Goal: Register for event/course

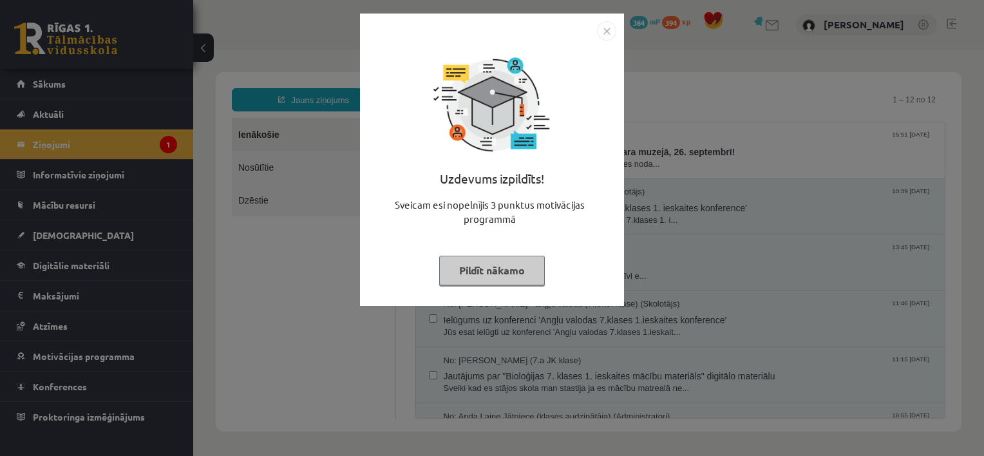
click at [495, 271] on button "Pildīt nākamo" at bounding box center [492, 271] width 106 height 30
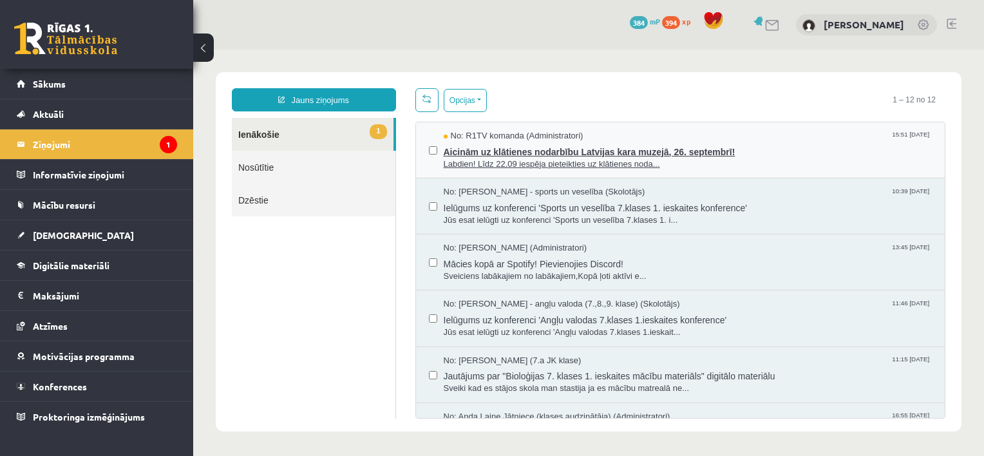
click at [556, 158] on span "Labdien! Līdz 22.09 iespēja pieteikties uz klātienes noda..." at bounding box center [688, 164] width 489 height 12
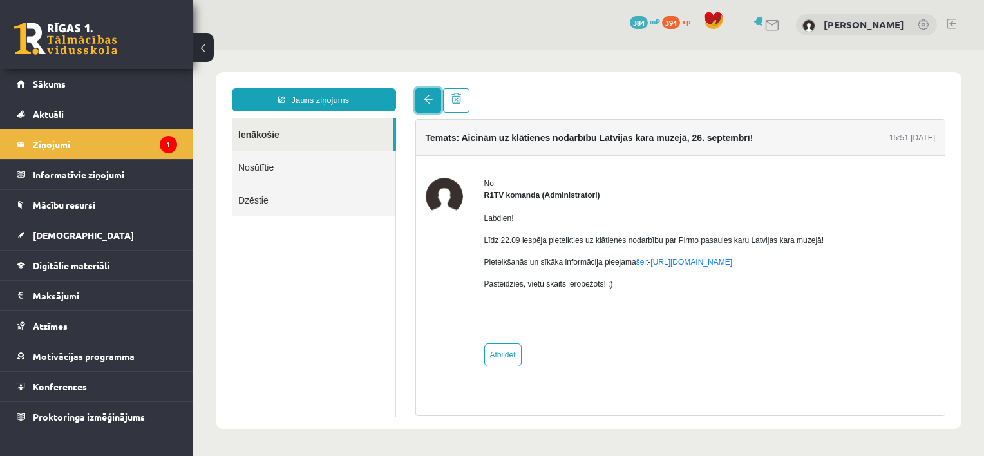
click at [429, 93] on link at bounding box center [429, 100] width 26 height 24
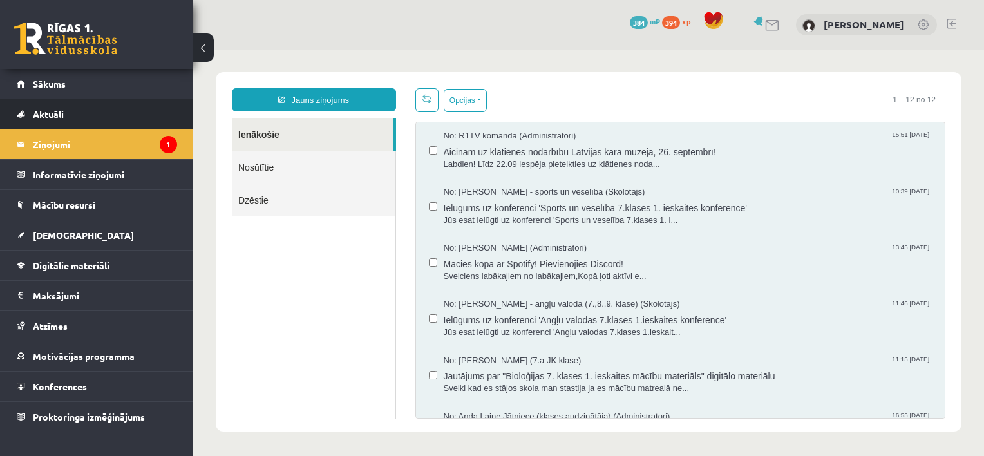
click at [108, 115] on link "Aktuāli" at bounding box center [97, 114] width 160 height 30
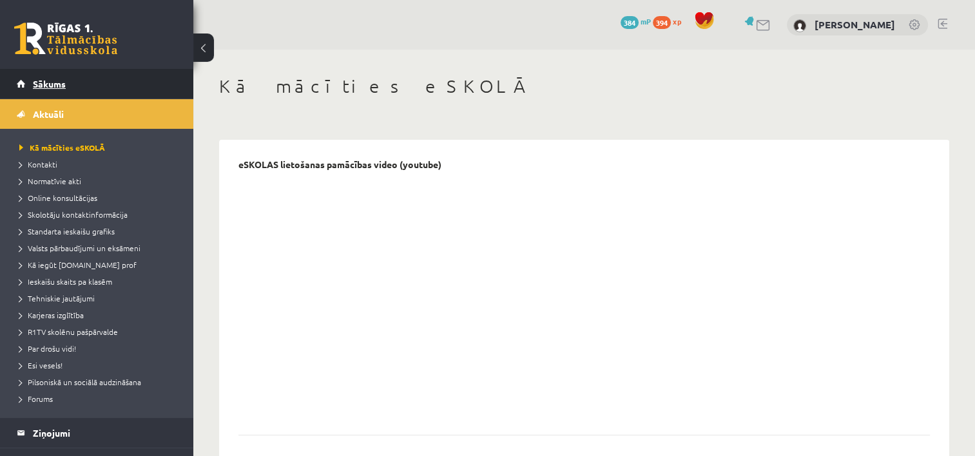
click at [75, 91] on link "Sākums" at bounding box center [97, 84] width 160 height 30
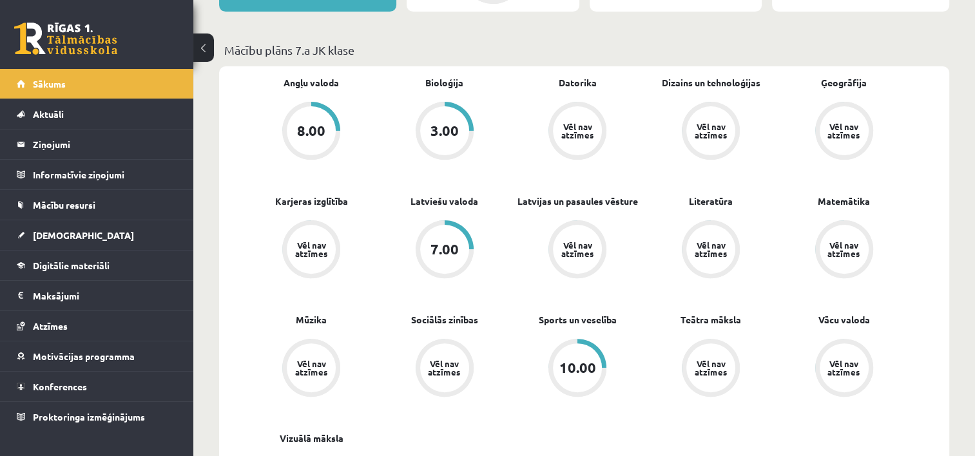
scroll to position [359, 0]
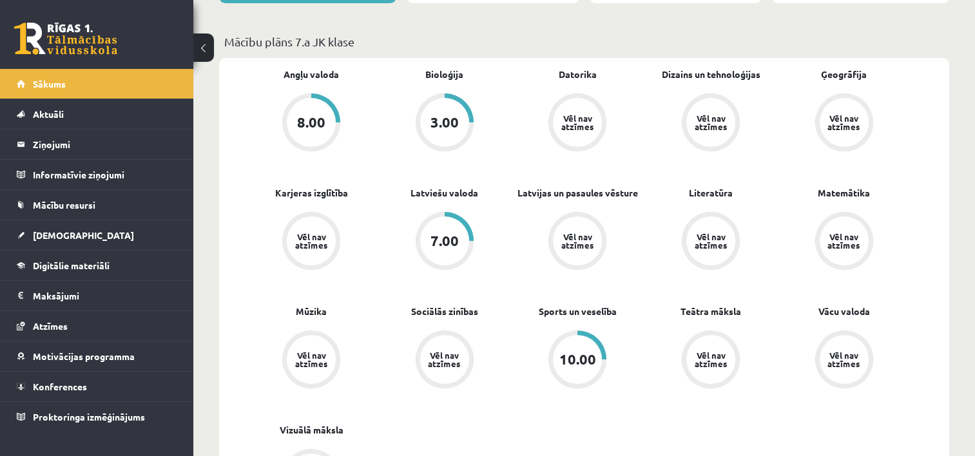
click at [441, 115] on div "3.00" at bounding box center [444, 122] width 28 height 14
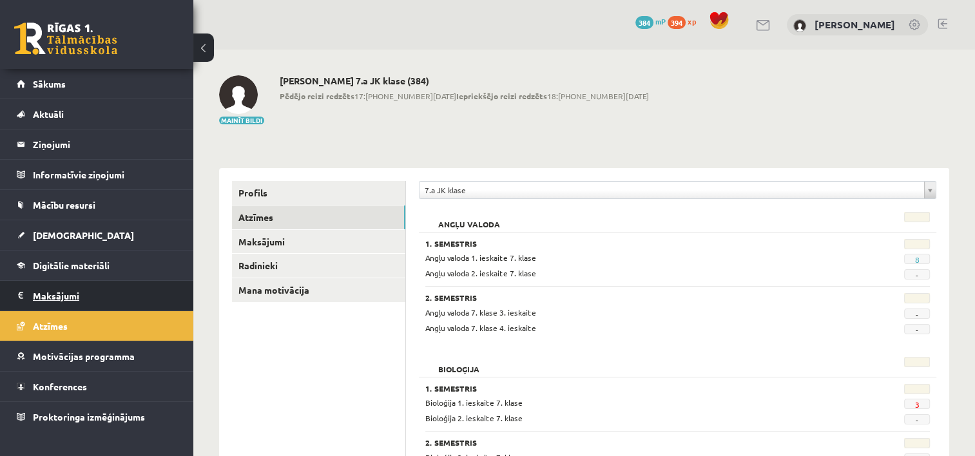
click at [90, 294] on legend "Maksājumi 0" at bounding box center [105, 296] width 144 height 30
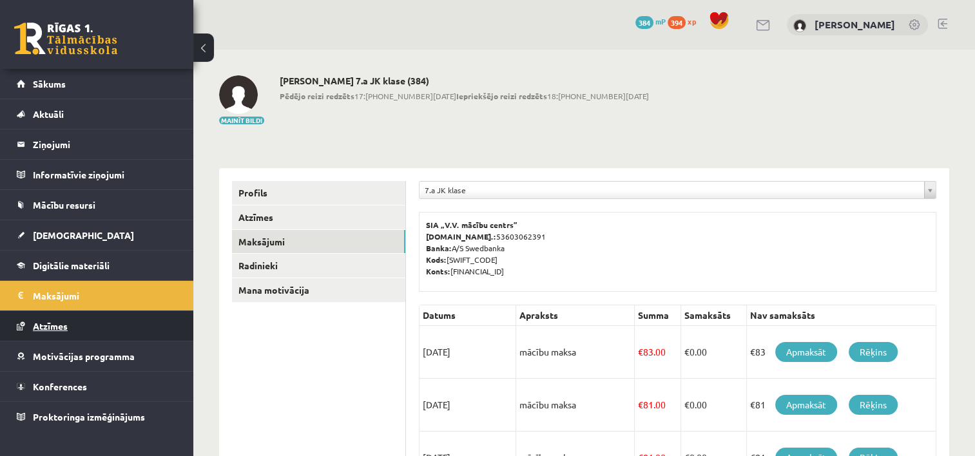
click at [79, 322] on link "Atzīmes" at bounding box center [97, 326] width 160 height 30
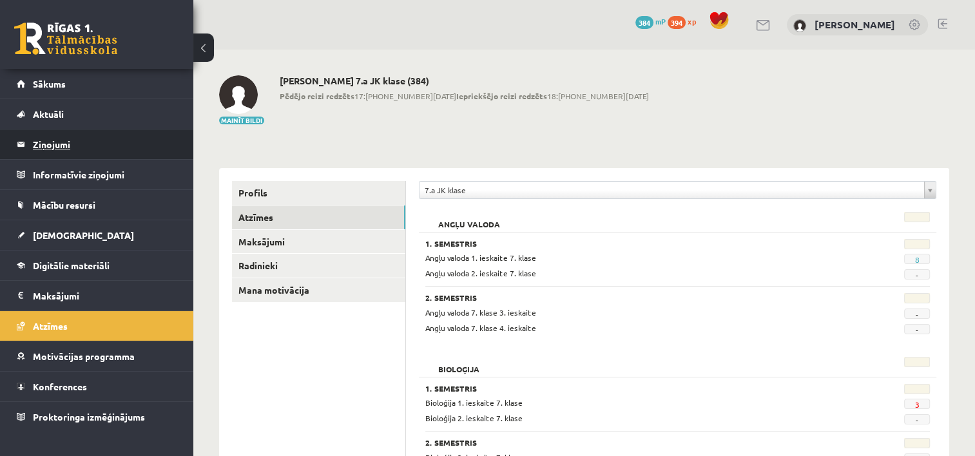
click at [64, 142] on legend "Ziņojumi 0" at bounding box center [105, 144] width 144 height 30
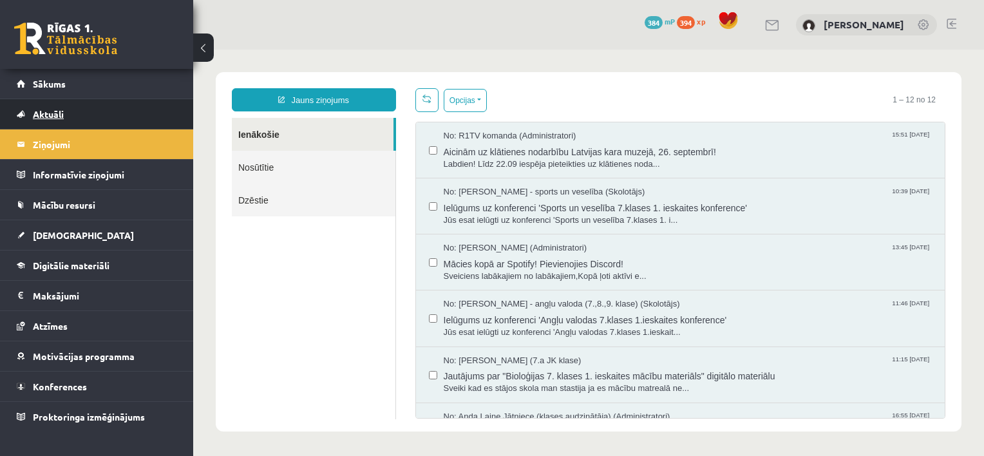
click at [69, 121] on link "Aktuāli" at bounding box center [97, 114] width 160 height 30
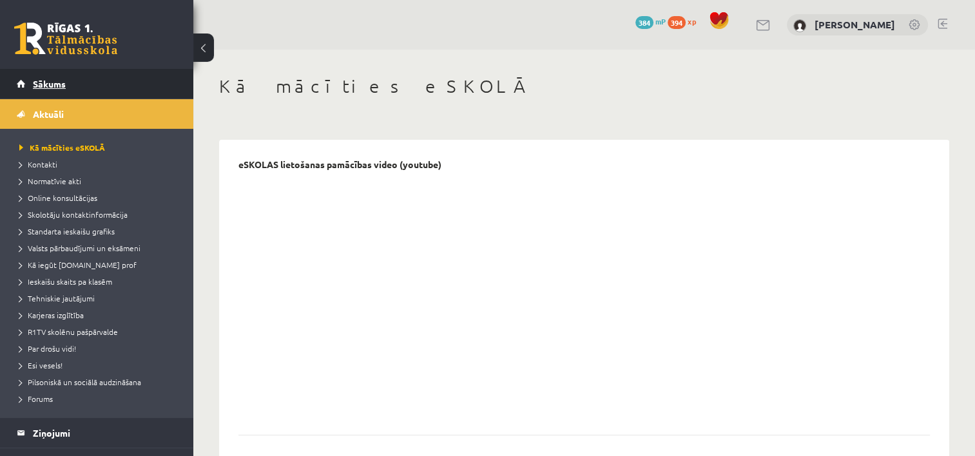
click at [78, 81] on link "Sākums" at bounding box center [97, 84] width 160 height 30
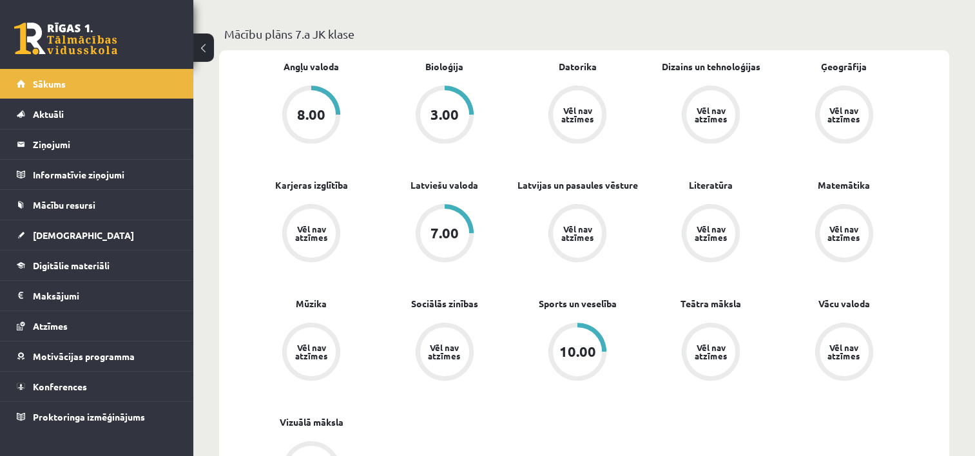
scroll to position [371, 0]
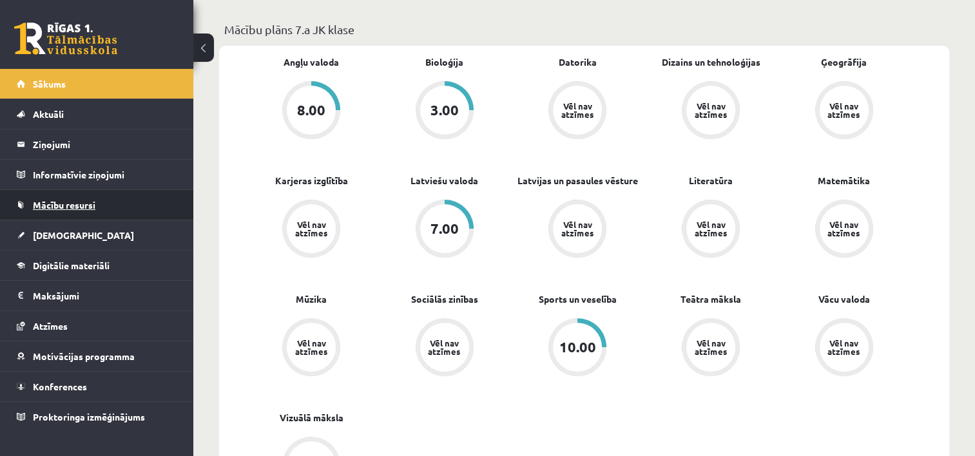
click at [79, 211] on link "Mācību resursi" at bounding box center [97, 205] width 160 height 30
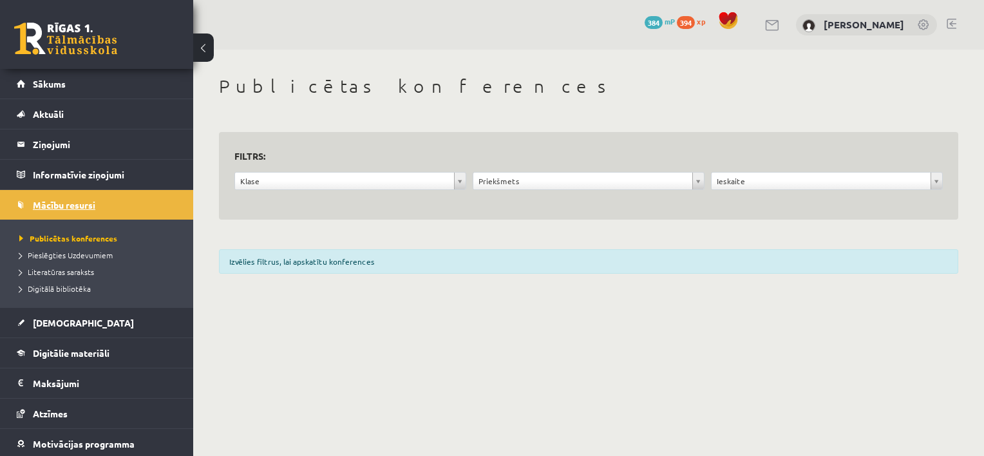
click at [82, 211] on link "Mācību resursi" at bounding box center [97, 205] width 160 height 30
click at [57, 320] on span "[DEMOGRAPHIC_DATA]" at bounding box center [83, 323] width 101 height 12
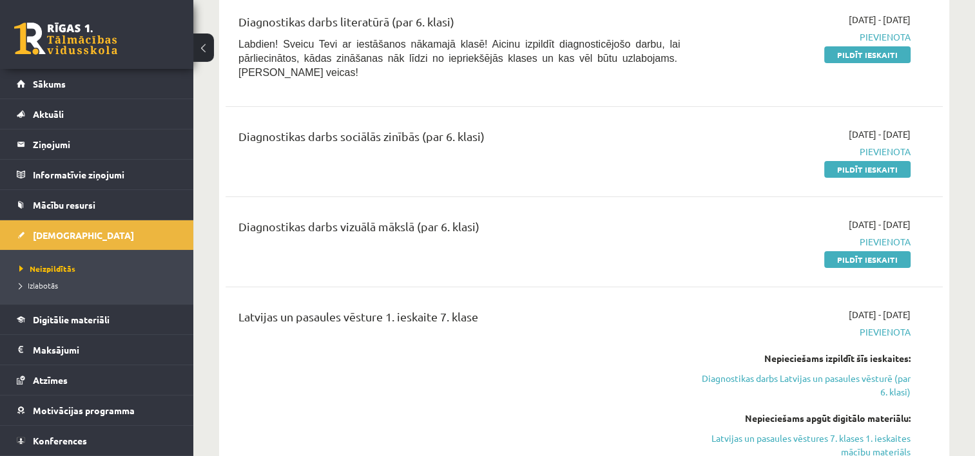
scroll to position [276, 0]
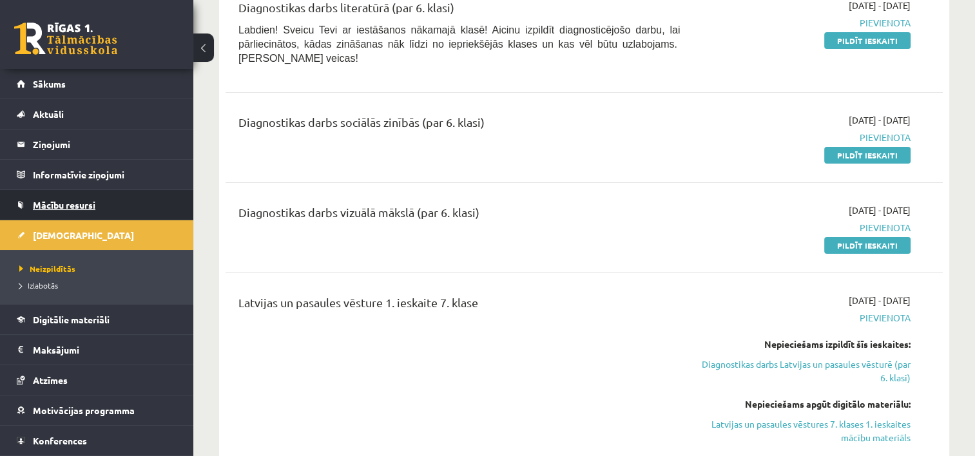
click at [84, 209] on span "Mācību resursi" at bounding box center [64, 205] width 62 height 12
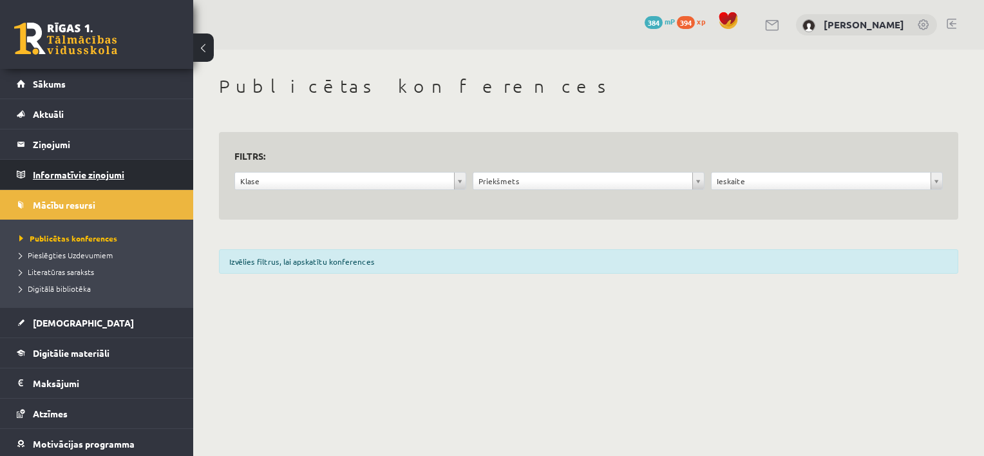
click at [93, 170] on legend "Informatīvie ziņojumi 0" at bounding box center [105, 175] width 144 height 30
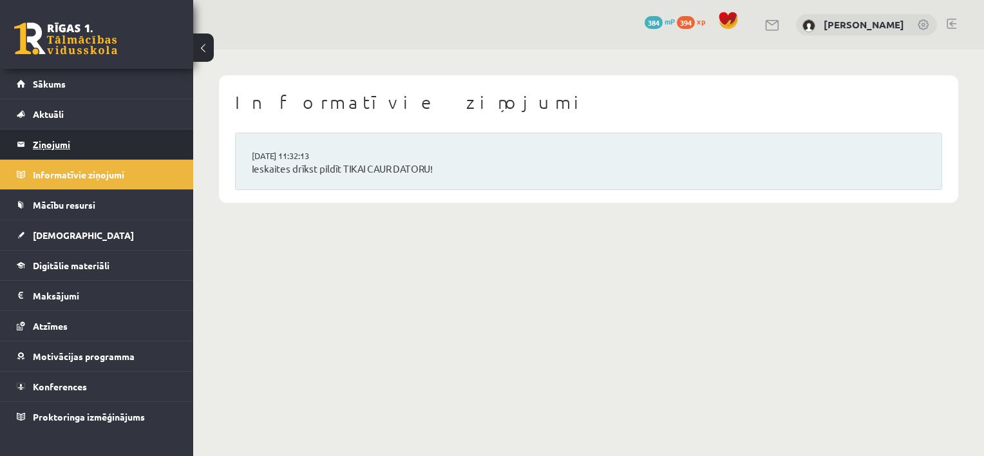
click at [75, 144] on legend "Ziņojumi 0" at bounding box center [105, 144] width 144 height 30
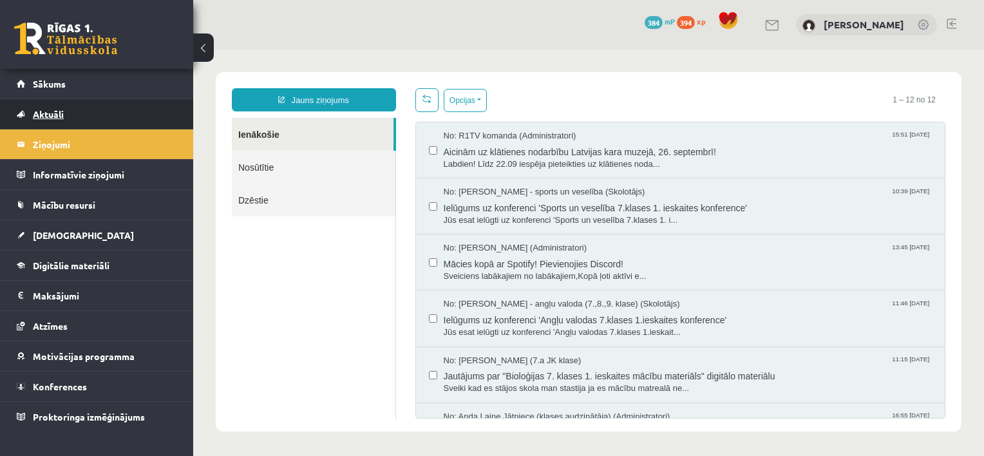
click at [85, 110] on link "Aktuāli" at bounding box center [97, 114] width 160 height 30
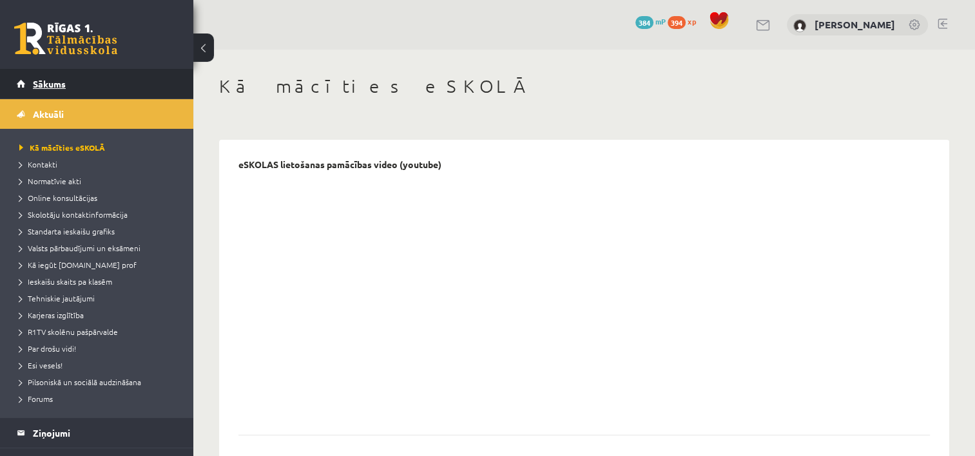
click at [97, 79] on link "Sākums" at bounding box center [97, 84] width 160 height 30
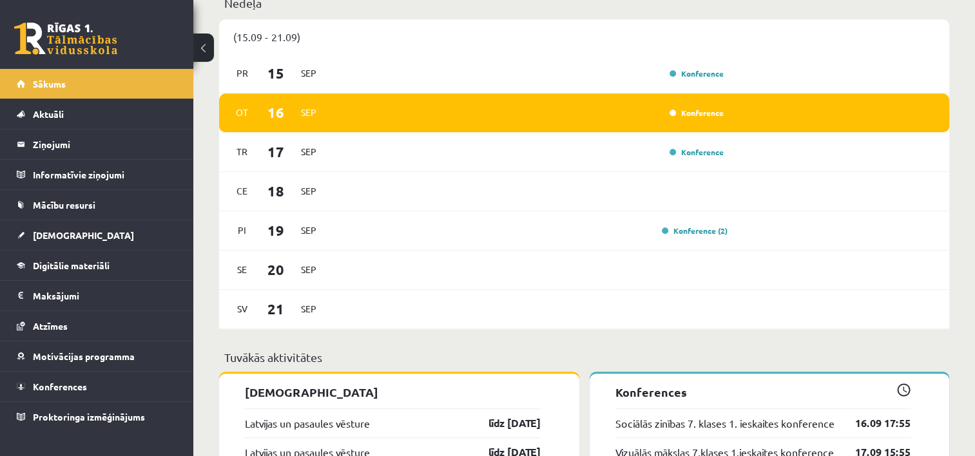
scroll to position [914, 0]
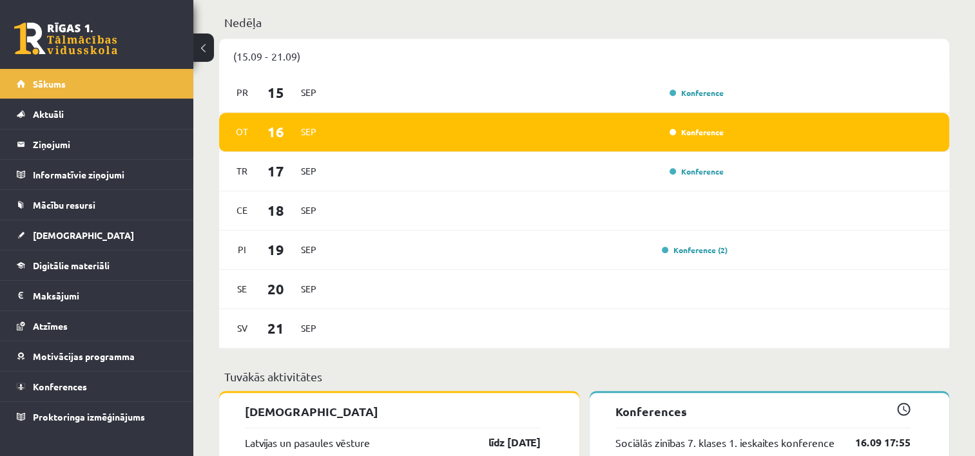
click at [688, 129] on div "Konference" at bounding box center [695, 132] width 64 height 13
click at [691, 136] on link "Konference" at bounding box center [696, 132] width 54 height 10
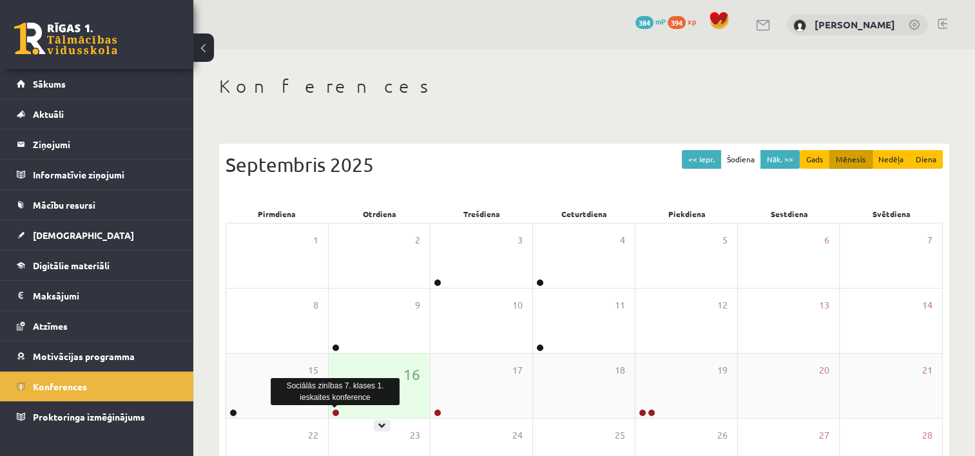
click at [334, 410] on link at bounding box center [336, 413] width 8 height 8
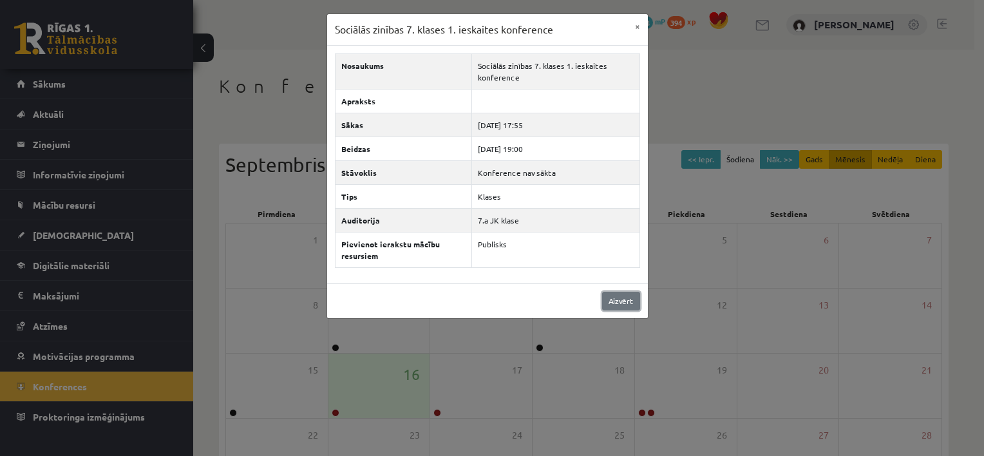
click at [618, 299] on link "Aizvērt" at bounding box center [621, 301] width 38 height 19
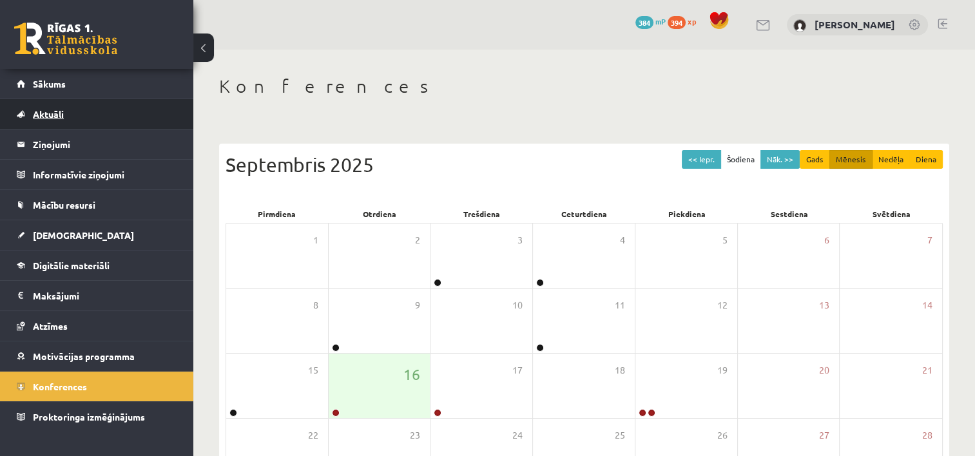
click at [51, 117] on span "Aktuāli" at bounding box center [48, 114] width 31 height 12
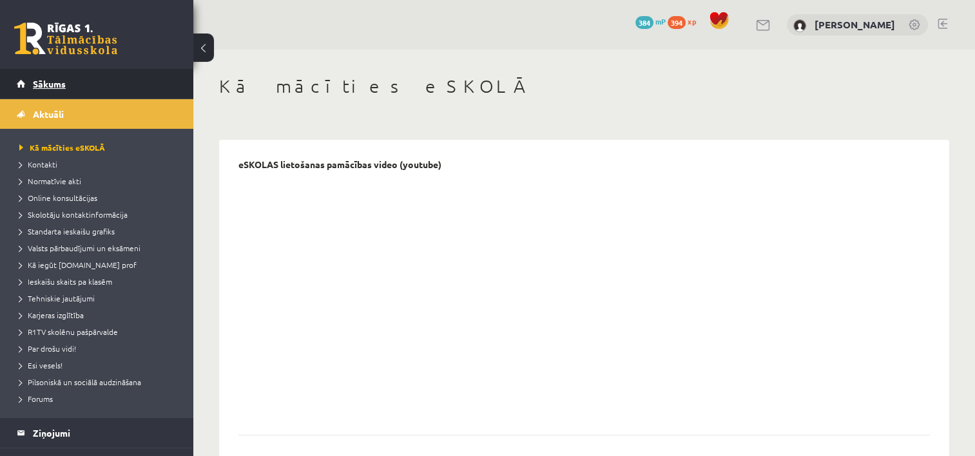
click at [50, 88] on link "Sākums" at bounding box center [97, 84] width 160 height 30
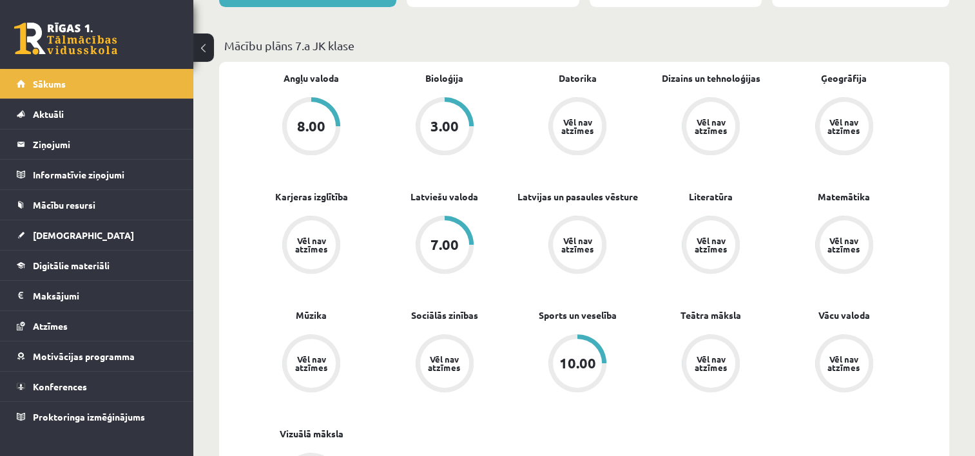
scroll to position [391, 0]
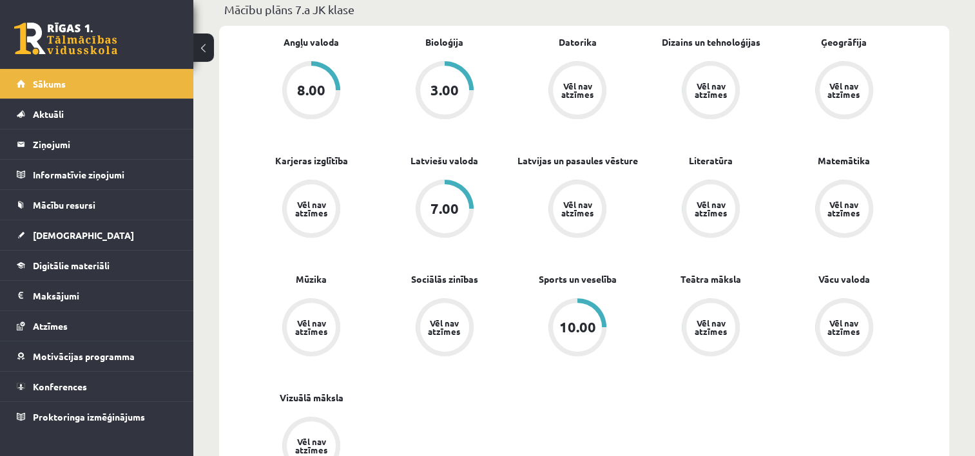
click at [438, 100] on div "3.00" at bounding box center [444, 90] width 49 height 49
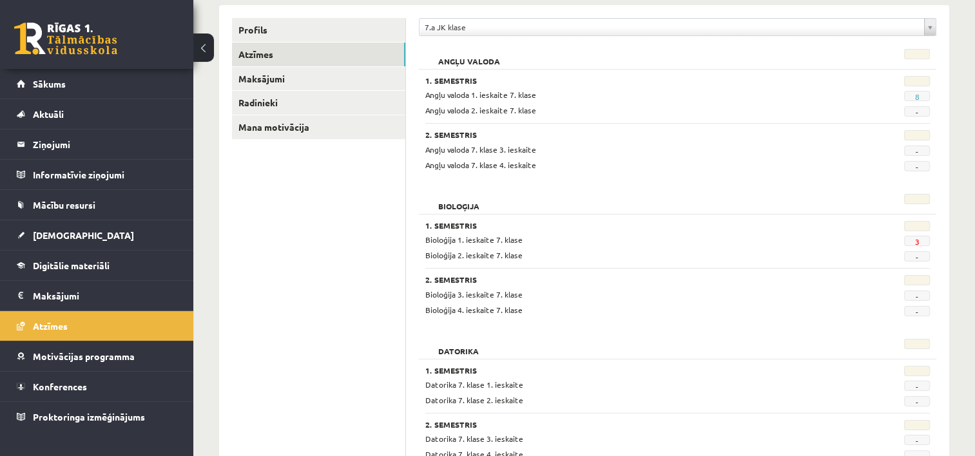
scroll to position [172, 0]
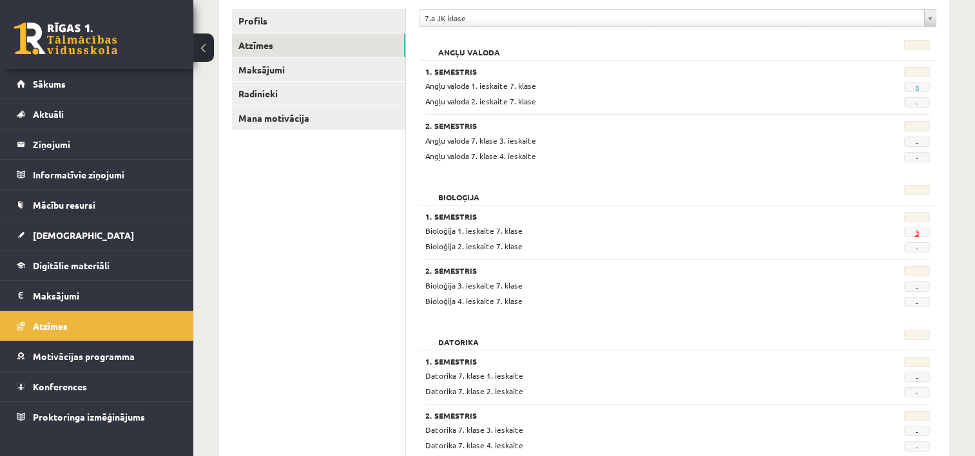
click at [916, 231] on link "3" at bounding box center [916, 232] width 5 height 10
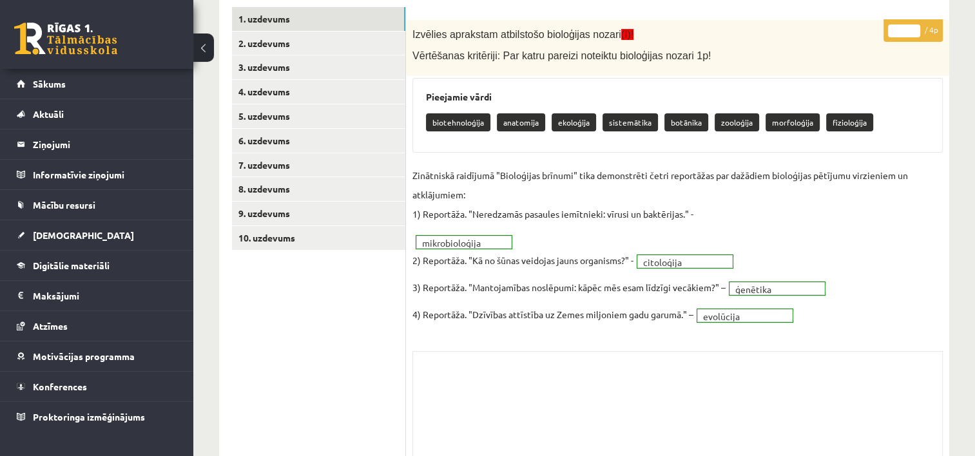
scroll to position [246, 0]
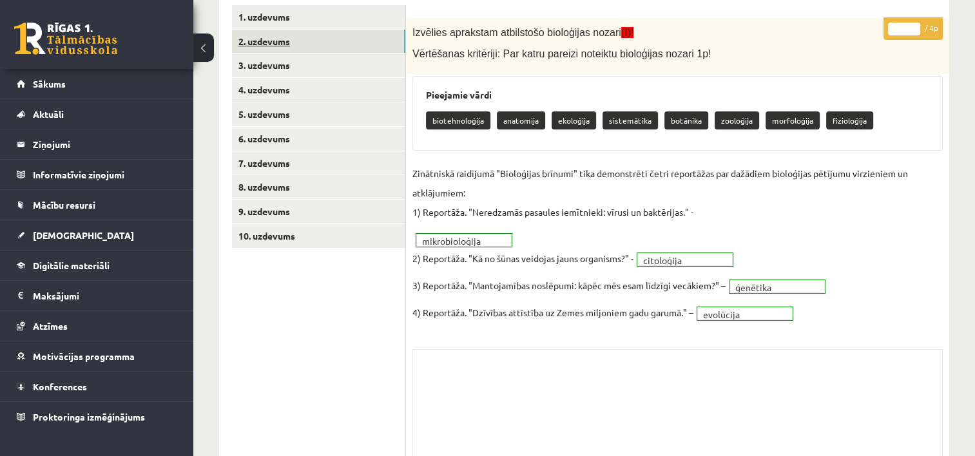
click at [354, 40] on link "2. uzdevums" at bounding box center [318, 42] width 173 height 24
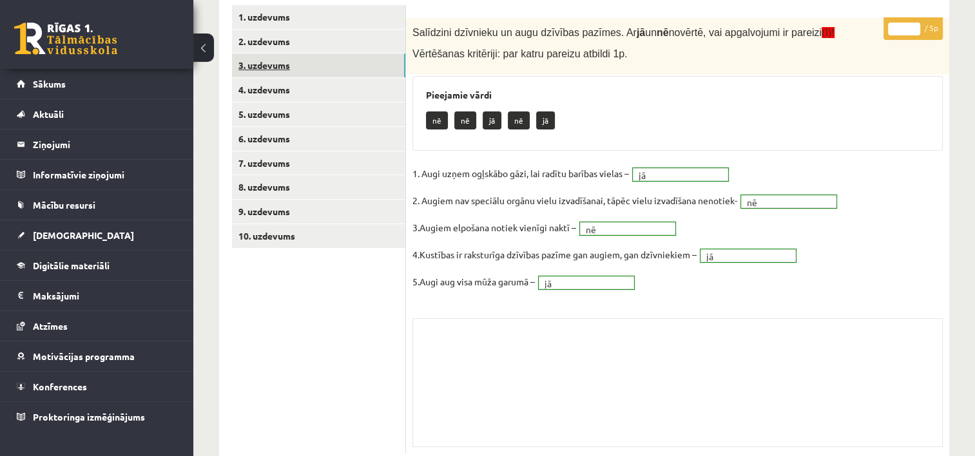
click at [320, 64] on link "3. uzdevums" at bounding box center [318, 65] width 173 height 24
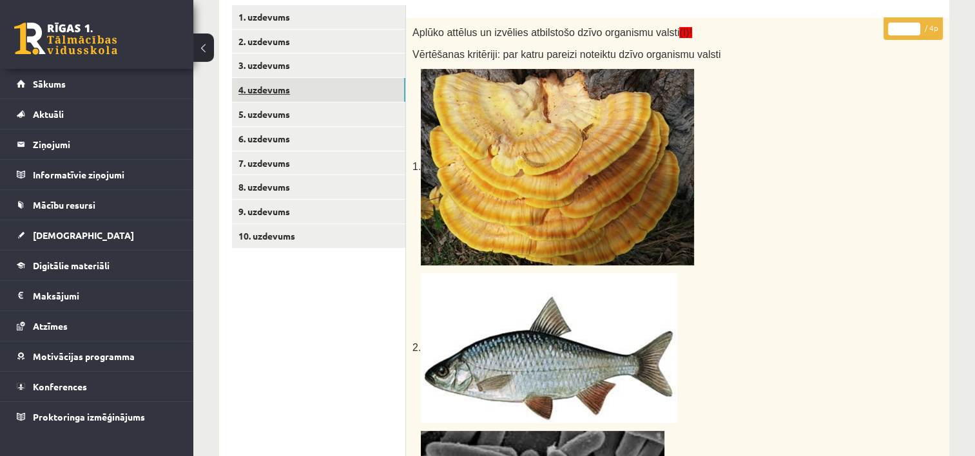
click at [318, 90] on link "4. uzdevums" at bounding box center [318, 90] width 173 height 24
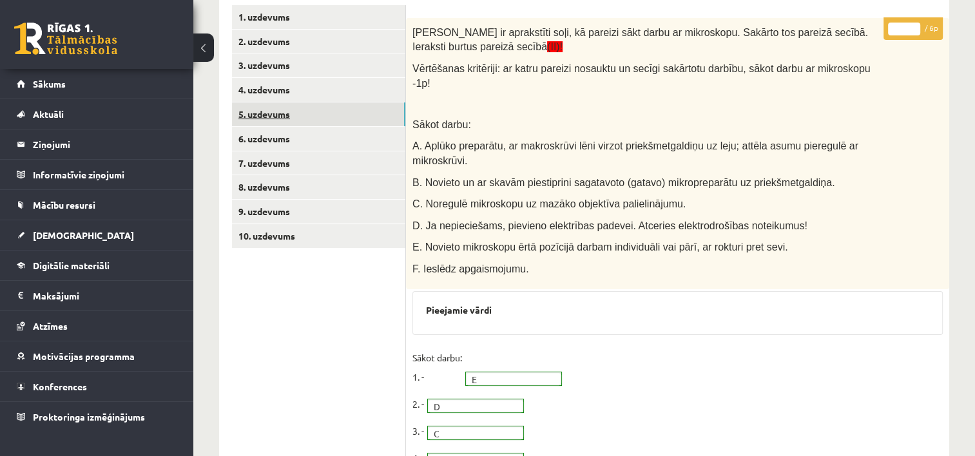
click at [296, 114] on link "5. uzdevums" at bounding box center [318, 114] width 173 height 24
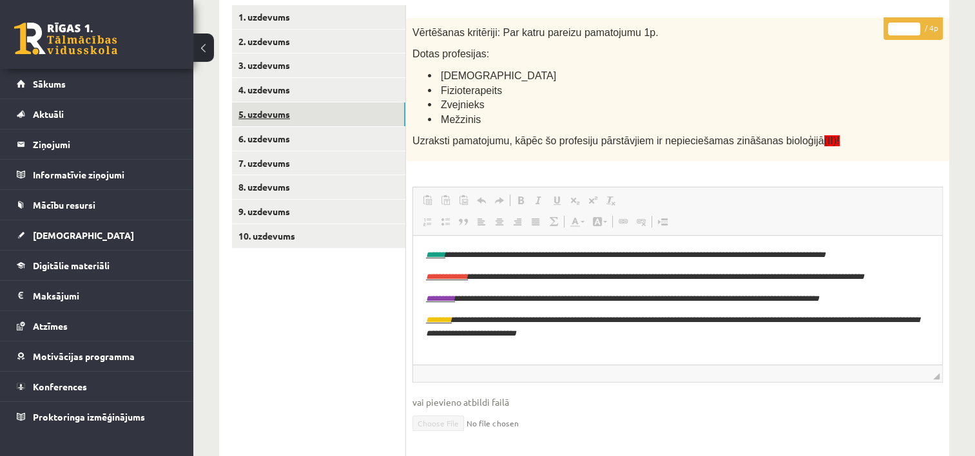
scroll to position [0, 0]
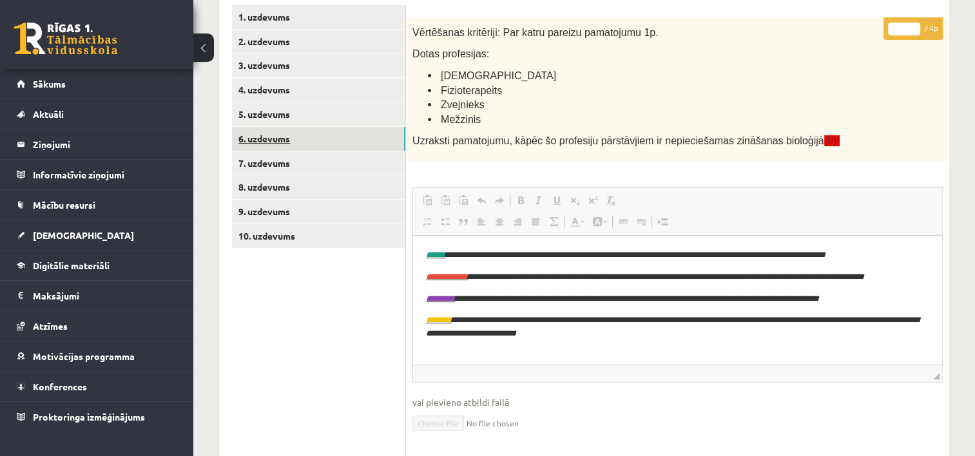
click at [281, 139] on link "6. uzdevums" at bounding box center [318, 139] width 173 height 24
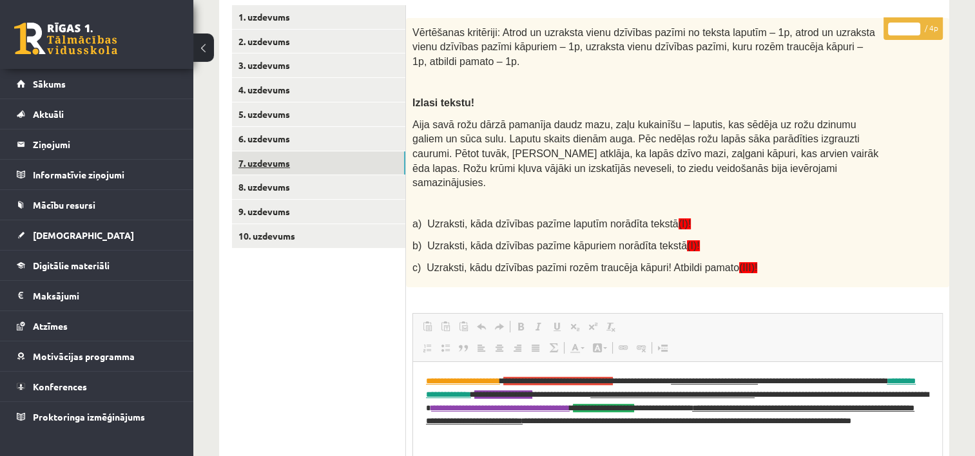
click at [272, 160] on link "7. uzdevums" at bounding box center [318, 163] width 173 height 24
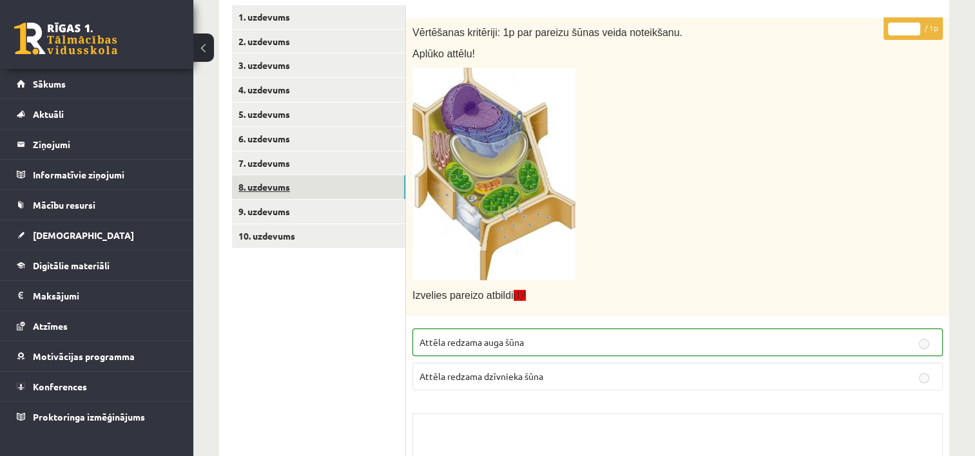
click at [265, 186] on link "8. uzdevums" at bounding box center [318, 187] width 173 height 24
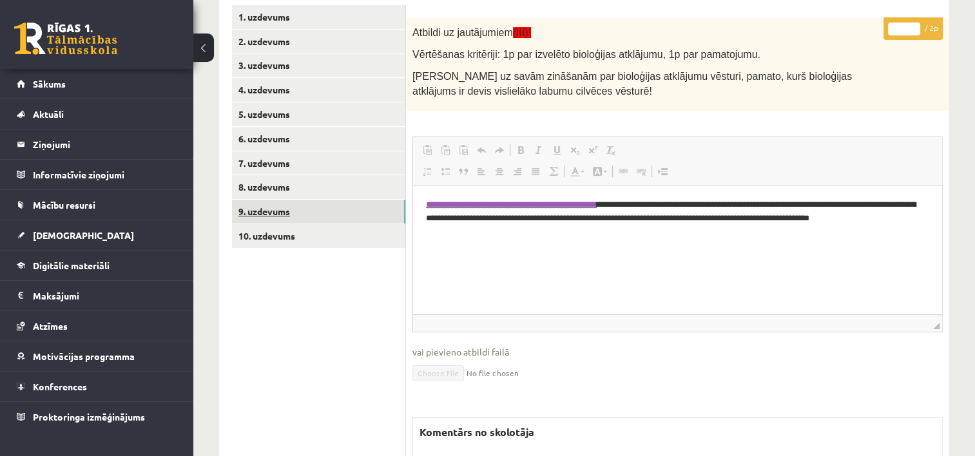
click at [269, 206] on link "9. uzdevums" at bounding box center [318, 212] width 173 height 24
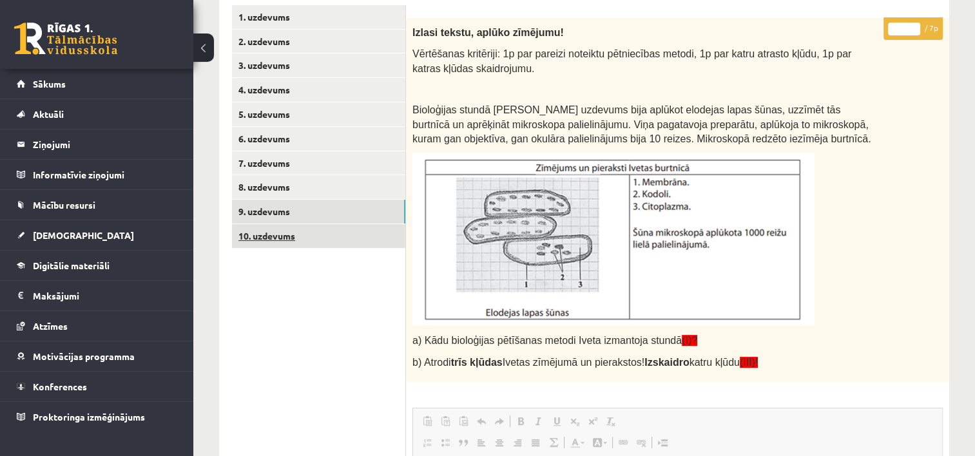
click at [273, 238] on link "10. uzdevums" at bounding box center [318, 236] width 173 height 24
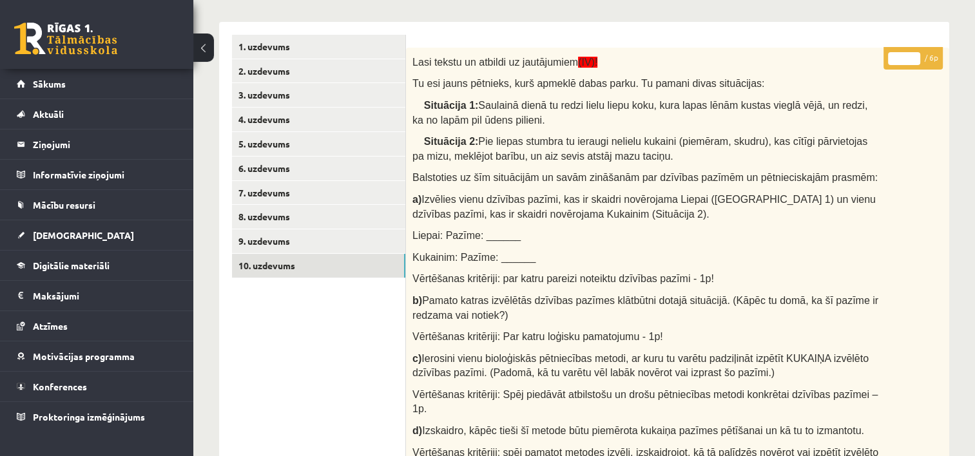
scroll to position [215, 0]
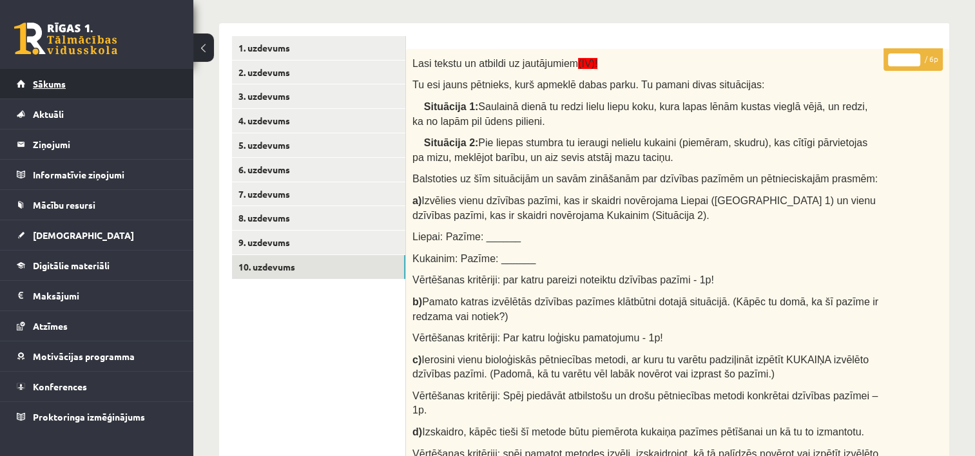
click at [128, 85] on link "Sākums" at bounding box center [97, 84] width 160 height 30
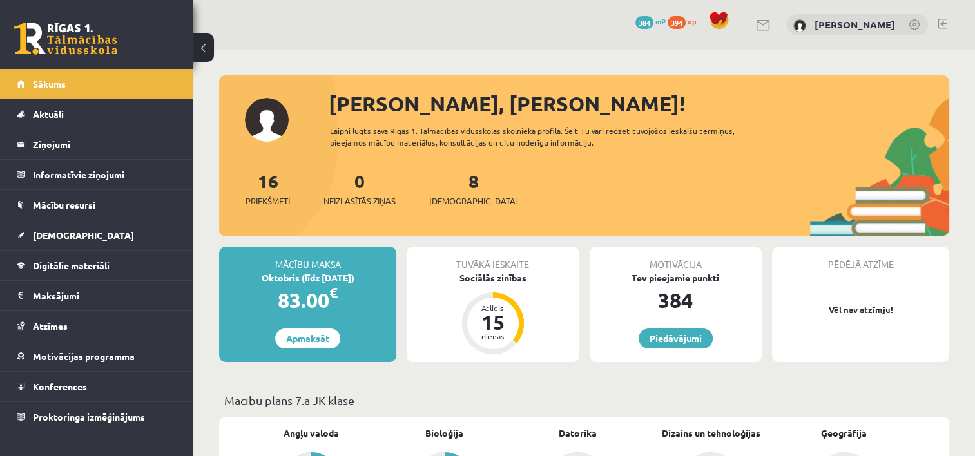
click at [912, 23] on link at bounding box center [914, 25] width 13 height 13
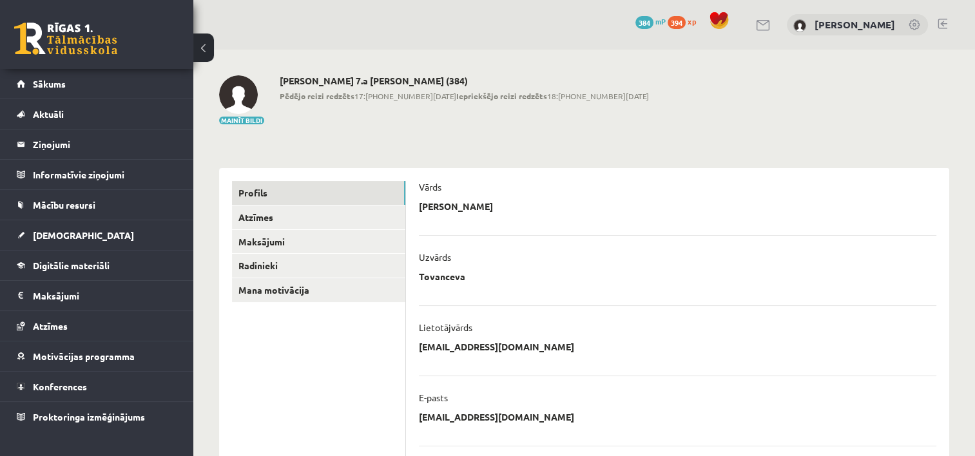
click at [912, 23] on link at bounding box center [914, 25] width 13 height 13
click at [888, 24] on link "[PERSON_NAME]" at bounding box center [854, 24] width 81 height 13
click at [104, 72] on link "Sākums" at bounding box center [97, 84] width 160 height 30
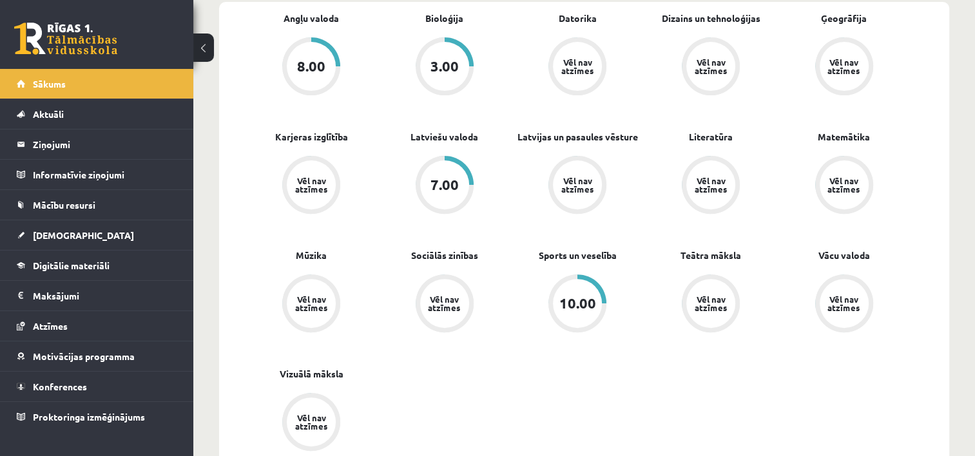
scroll to position [259, 0]
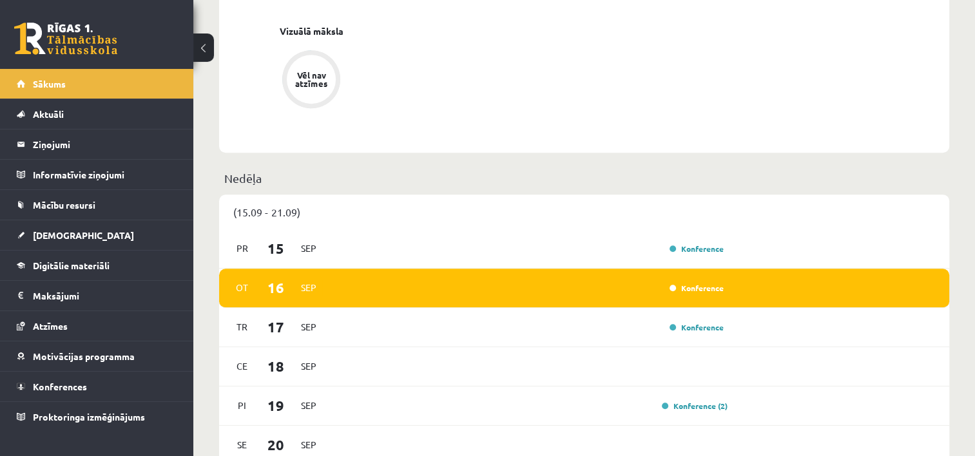
scroll to position [770, 0]
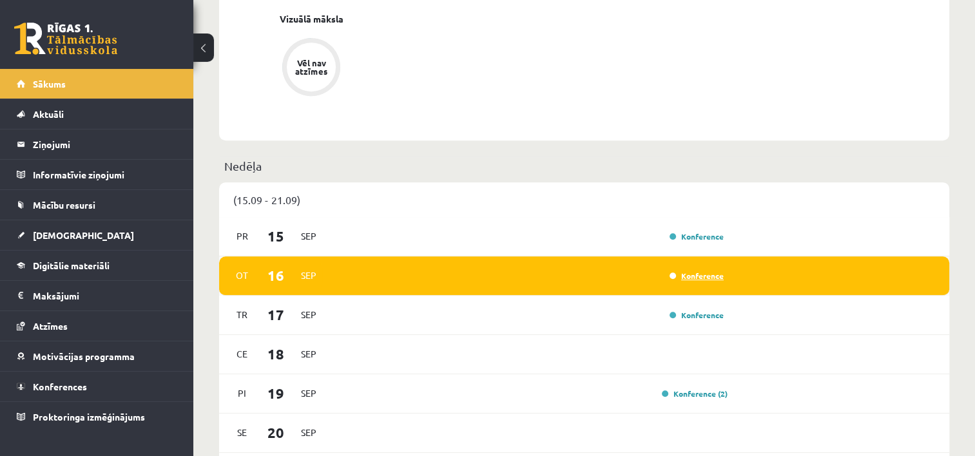
click at [698, 278] on link "Konference" at bounding box center [696, 276] width 54 height 10
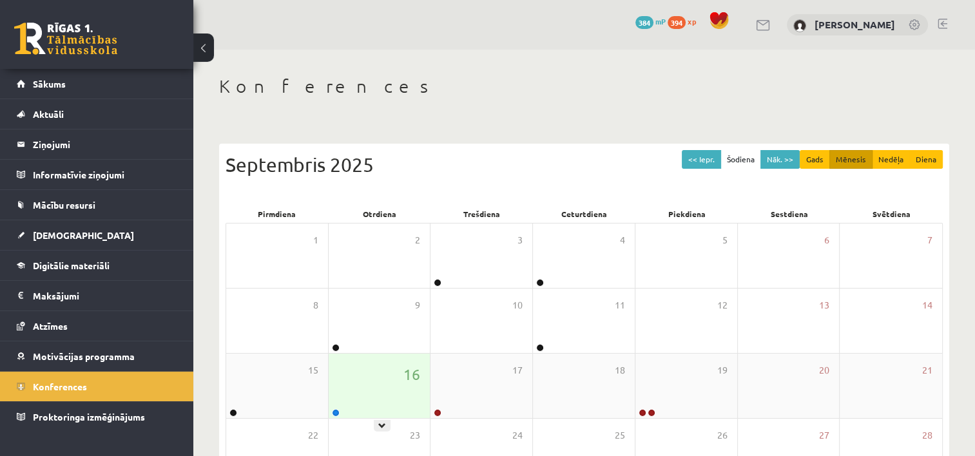
click at [376, 392] on div "16" at bounding box center [380, 386] width 102 height 64
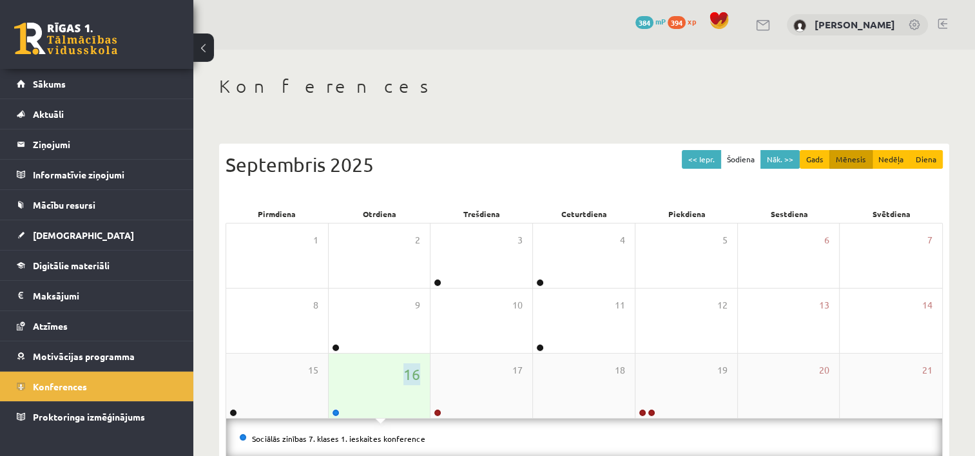
click at [376, 392] on div "16" at bounding box center [380, 386] width 102 height 64
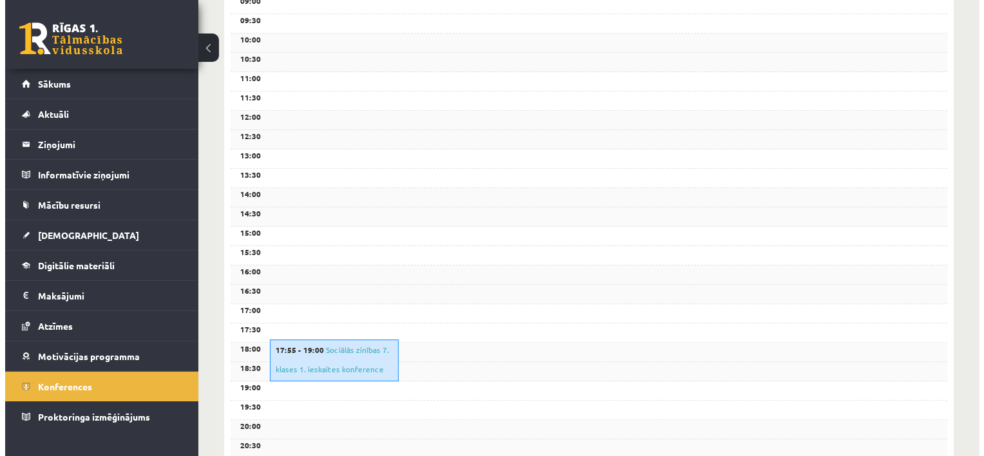
scroll to position [349, 0]
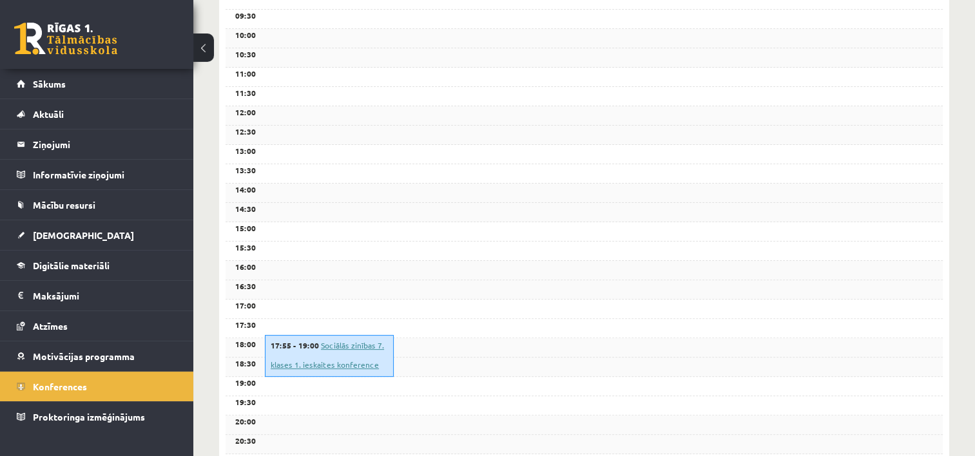
click at [347, 365] on link "Sociālās zinības 7. klases 1. ieskaites konference" at bounding box center [327, 355] width 113 height 30
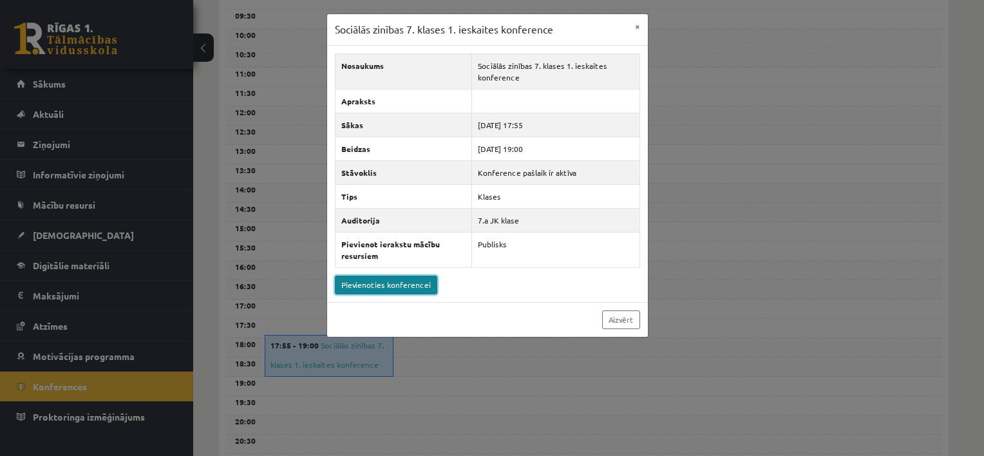
click at [389, 286] on link "Pievienoties konferencei" at bounding box center [386, 285] width 102 height 19
